Goal: Task Accomplishment & Management: Manage account settings

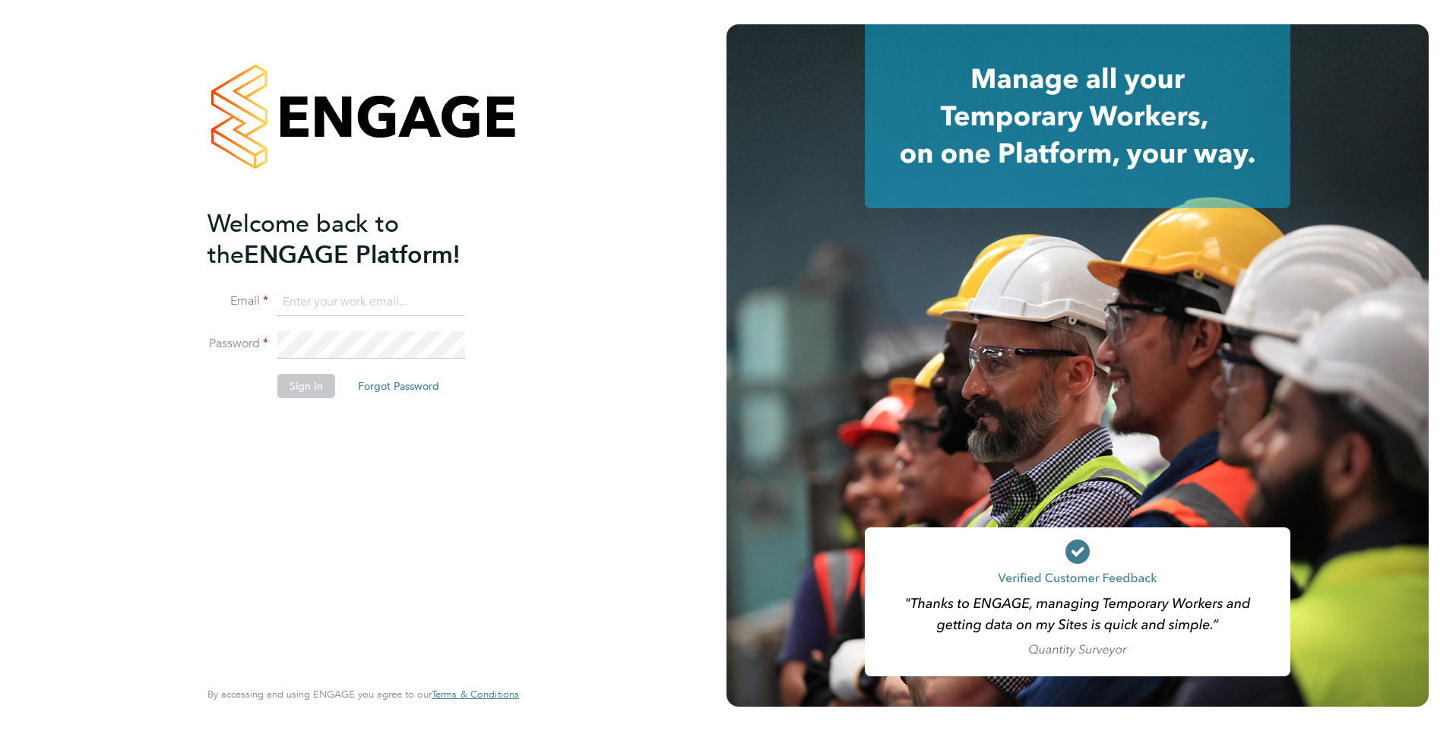
type input "james.kane@hmsworks.co.uk"
click at [298, 388] on button "Sign In" at bounding box center [306, 386] width 58 height 24
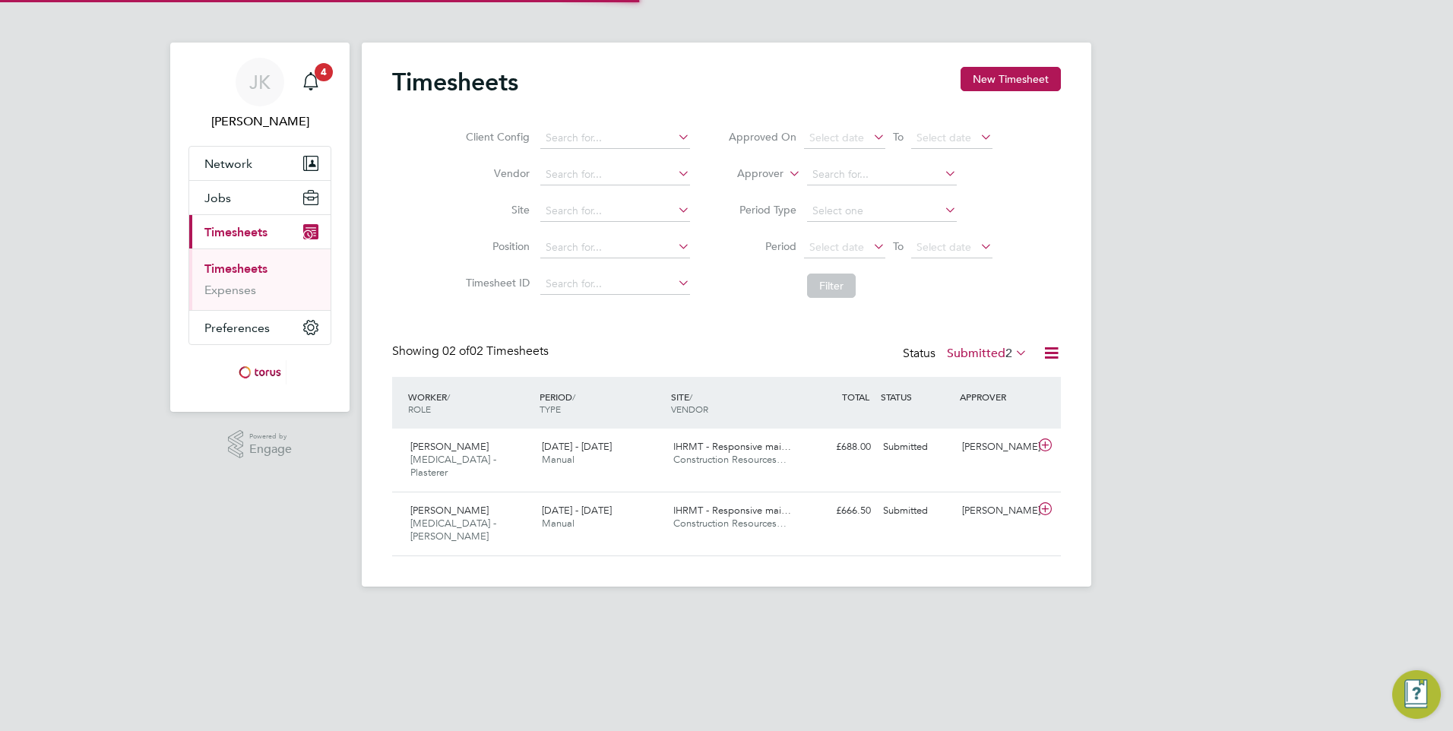
scroll to position [39, 132]
click at [1046, 448] on icon at bounding box center [1045, 445] width 19 height 12
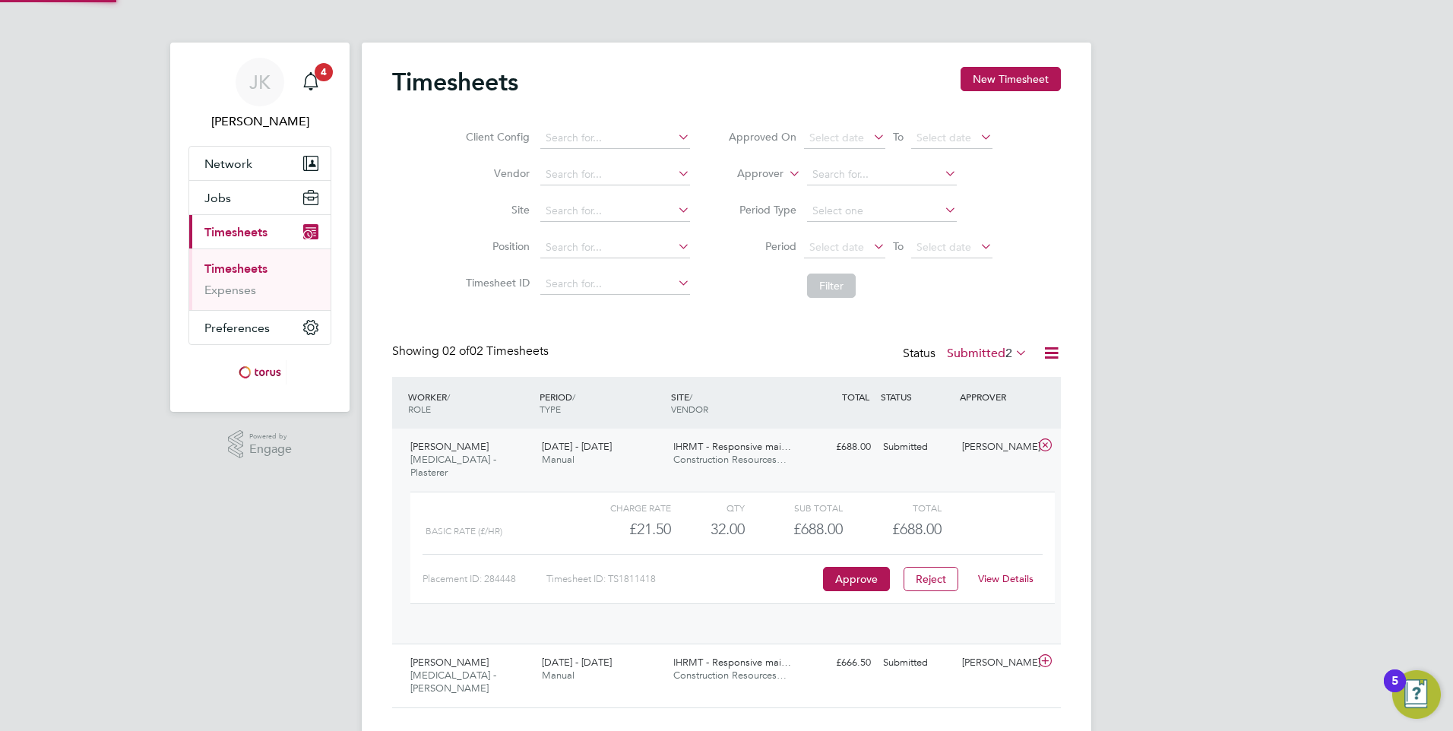
scroll to position [26, 148]
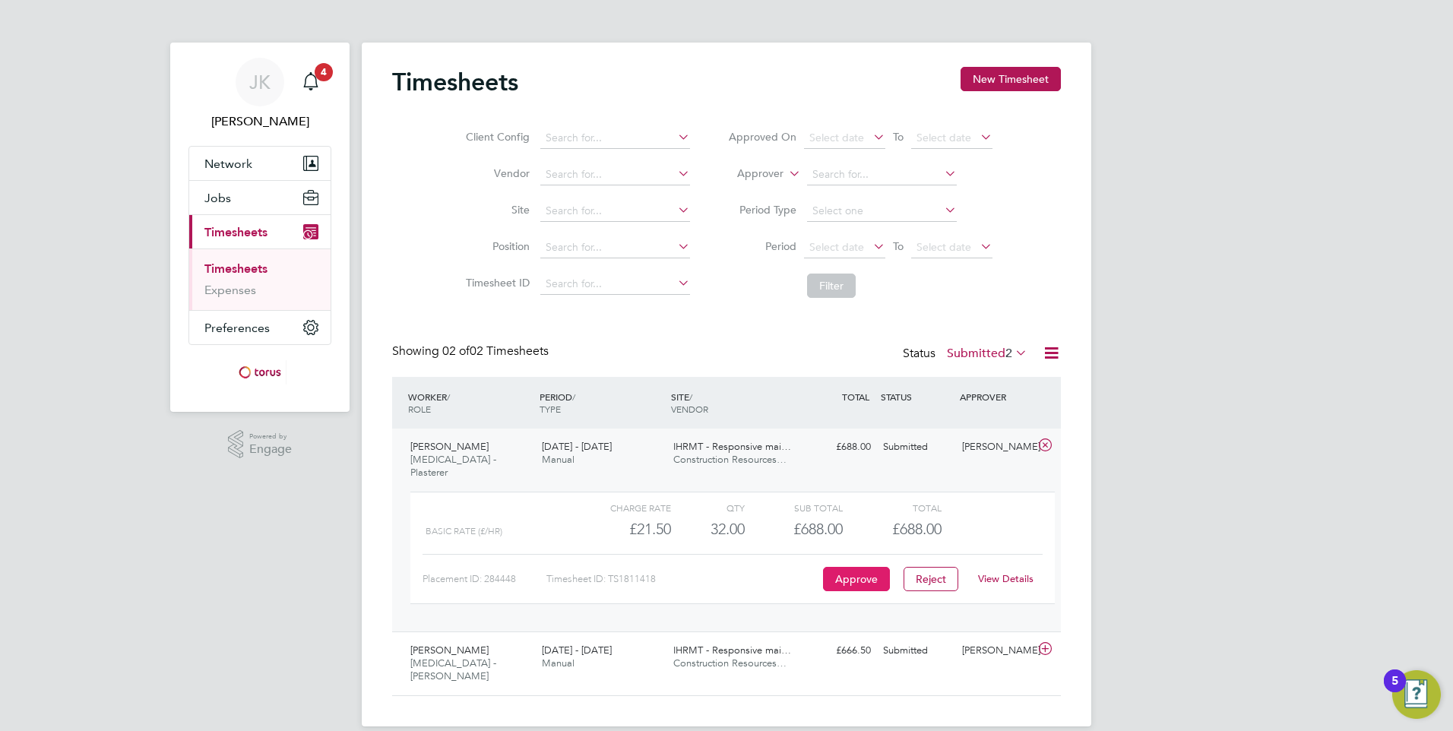
click at [844, 567] on button "Approve" at bounding box center [856, 579] width 67 height 24
click at [1049, 643] on icon at bounding box center [1045, 649] width 19 height 12
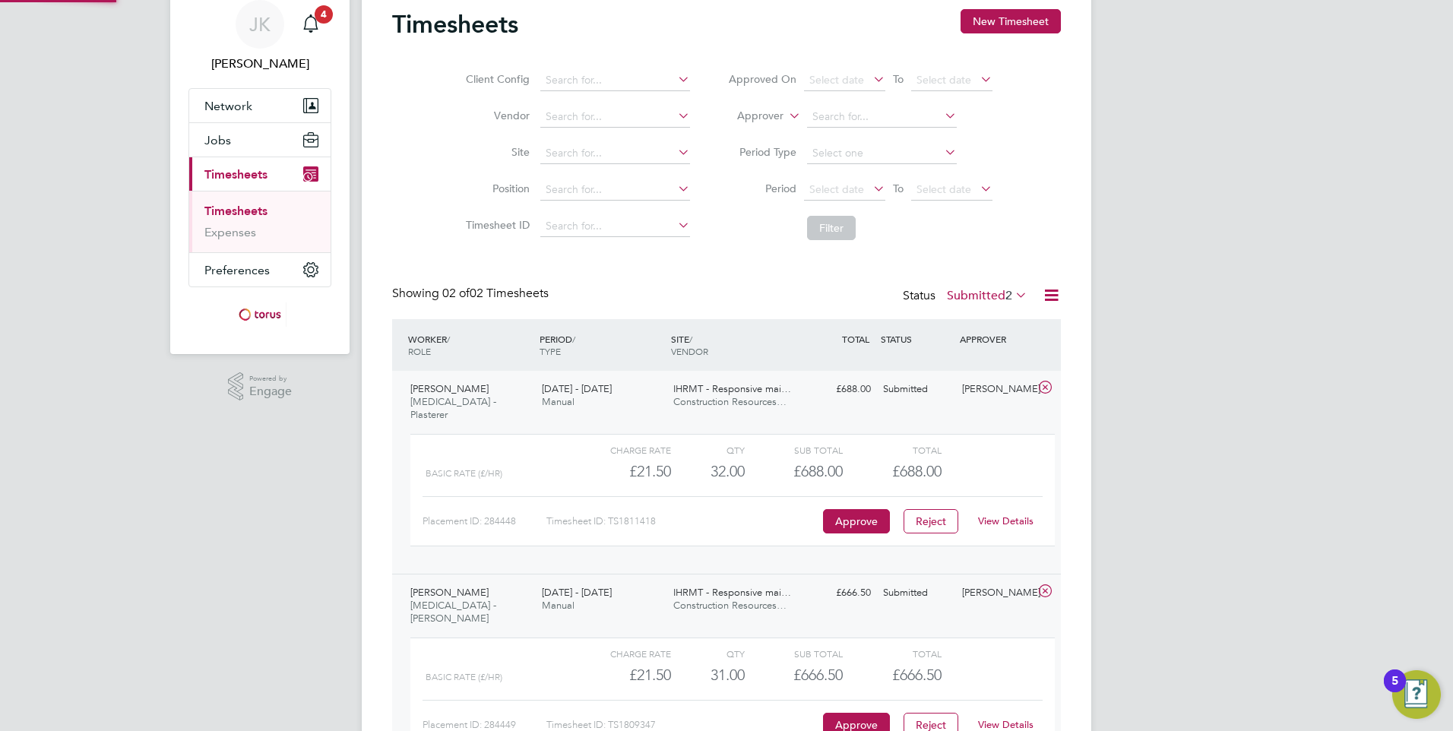
scroll to position [134, 0]
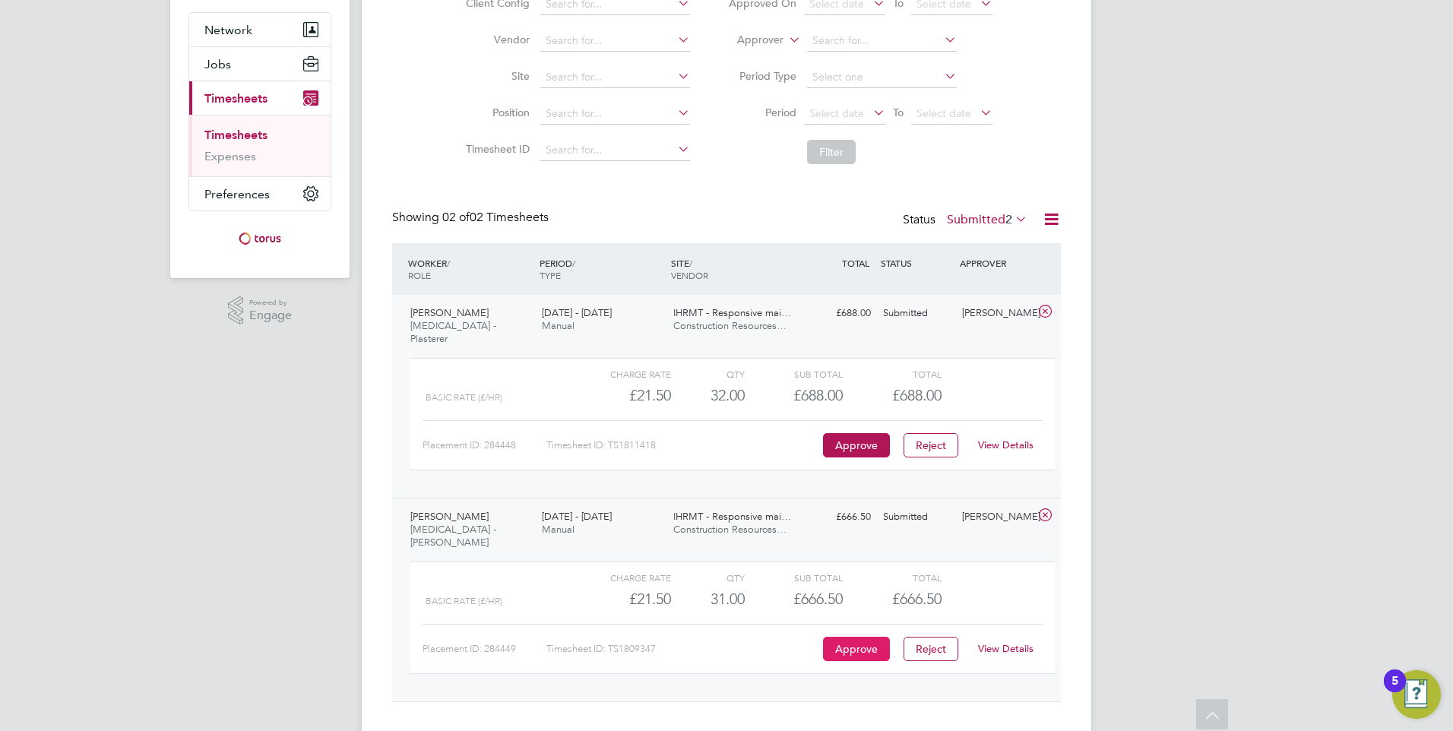
click at [844, 637] on button "Approve" at bounding box center [856, 649] width 67 height 24
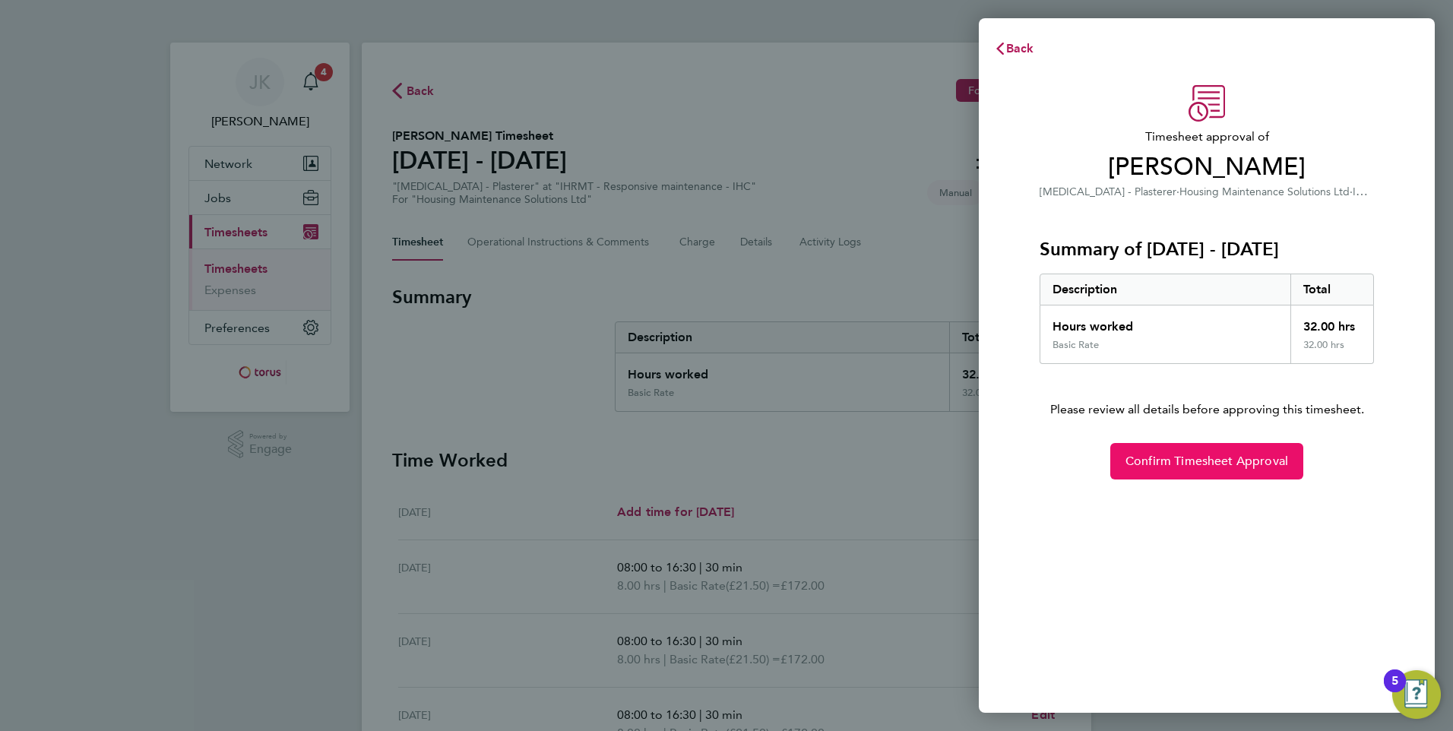
click at [1204, 475] on button "Confirm Timesheet Approval" at bounding box center [1206, 461] width 193 height 36
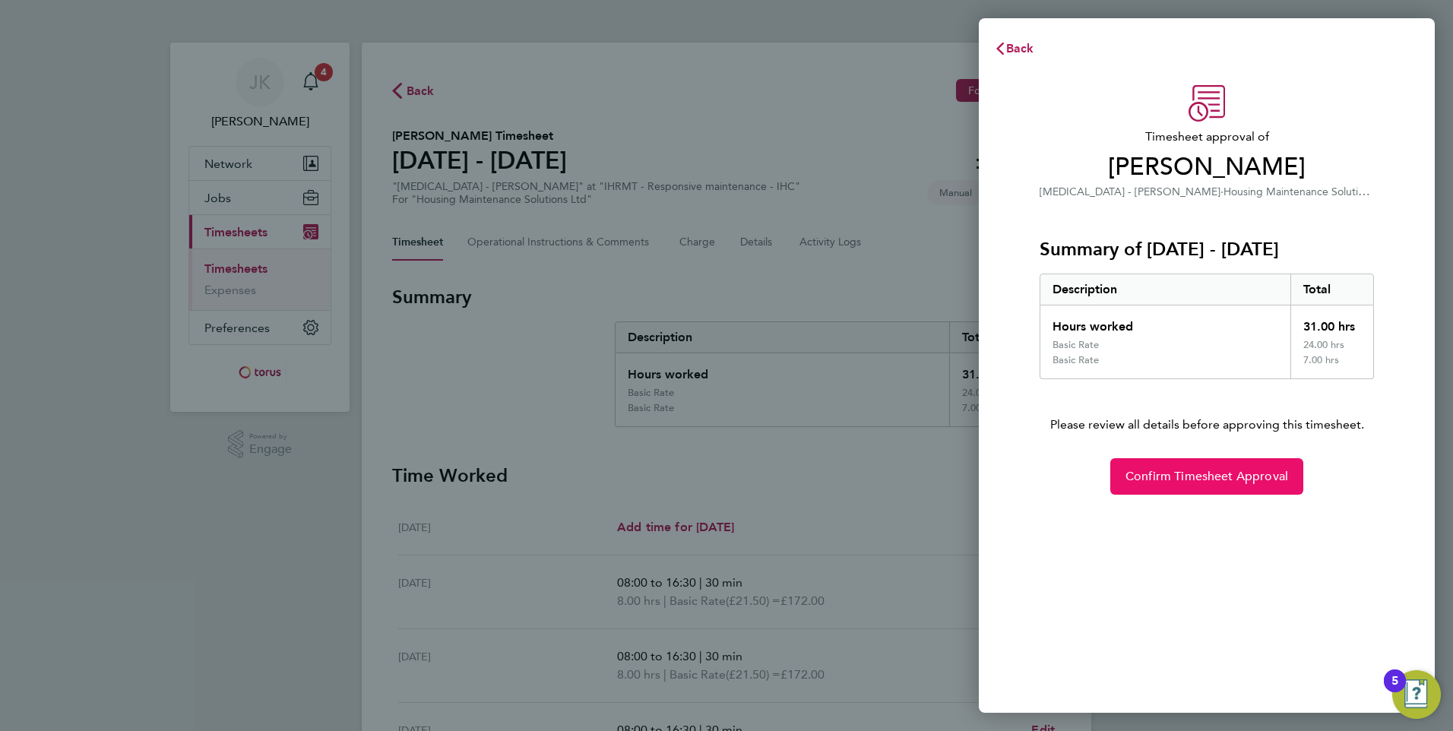
click at [1183, 482] on span "Confirm Timesheet Approval" at bounding box center [1206, 476] width 163 height 15
